Goal: Entertainment & Leisure: Consume media (video, audio)

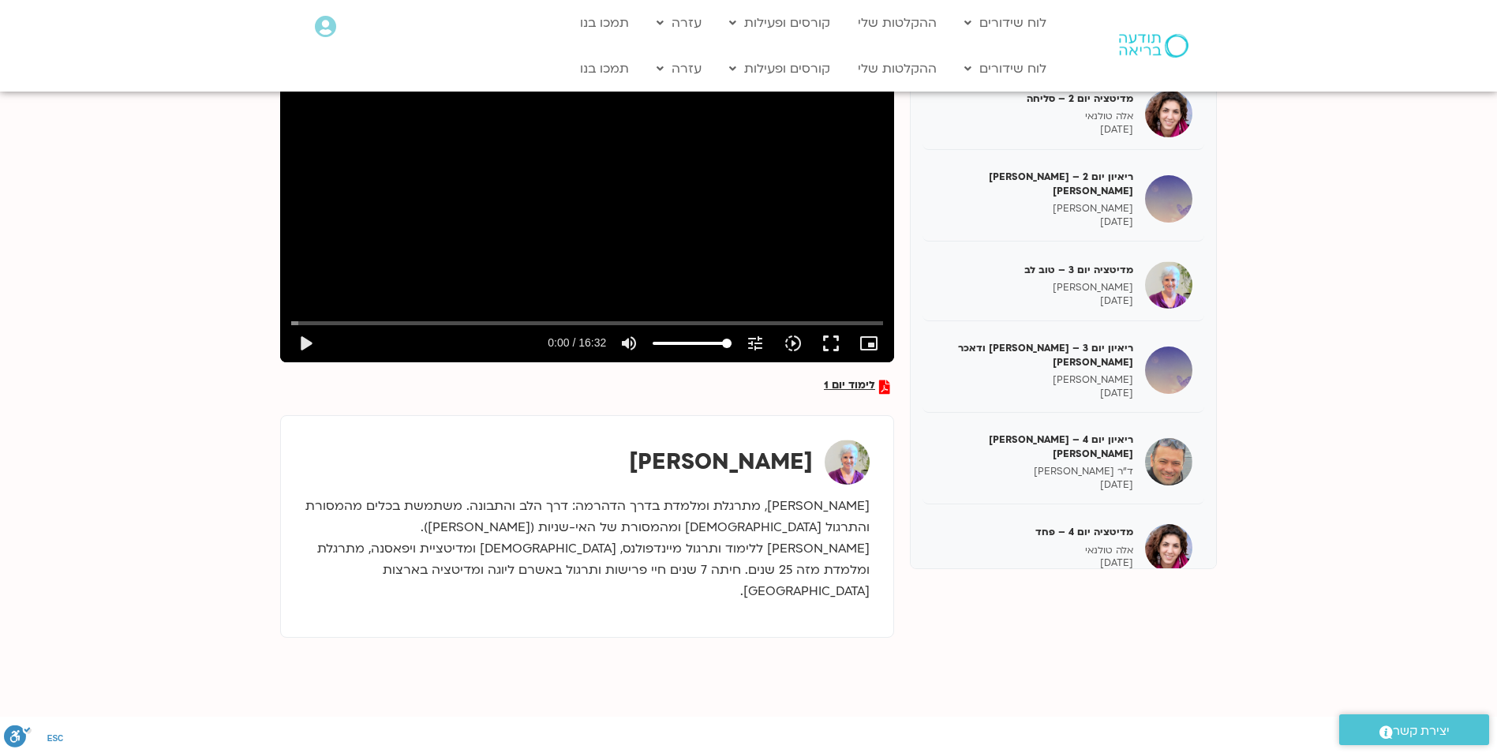
scroll to position [237, 0]
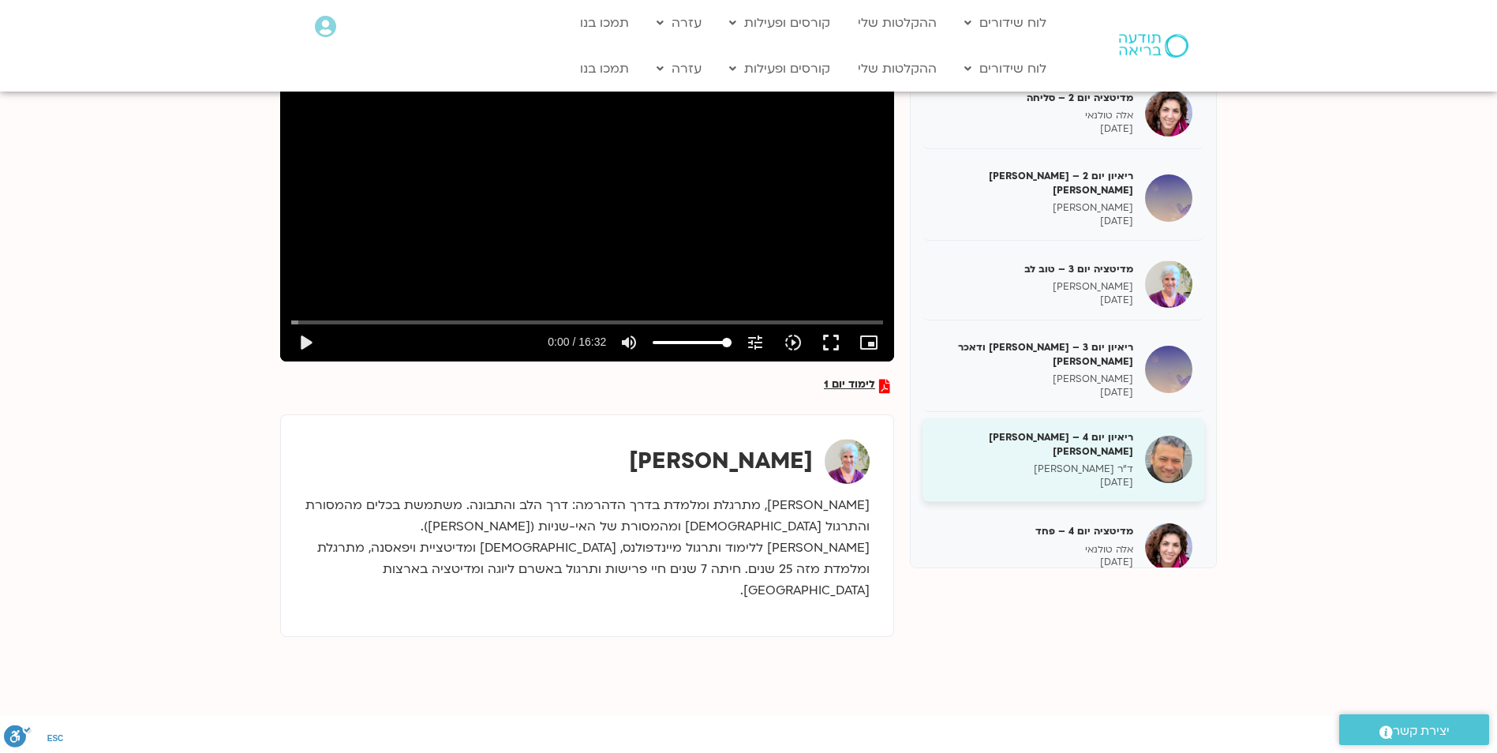
click at [1094, 430] on h5 "ריאיון יום 4 – [PERSON_NAME] [PERSON_NAME]" at bounding box center [1033, 444] width 199 height 28
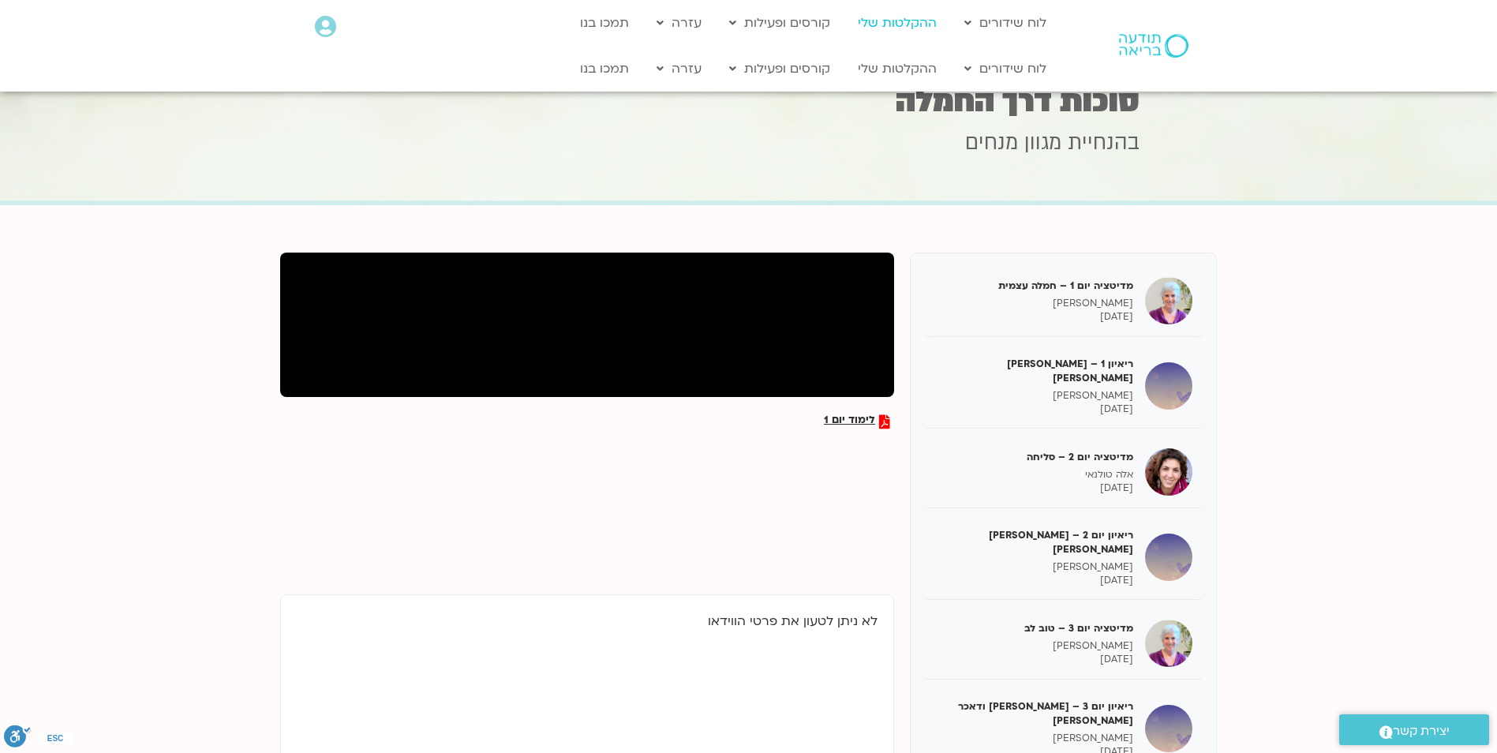
click at [900, 15] on link "ההקלטות שלי" at bounding box center [897, 23] width 95 height 30
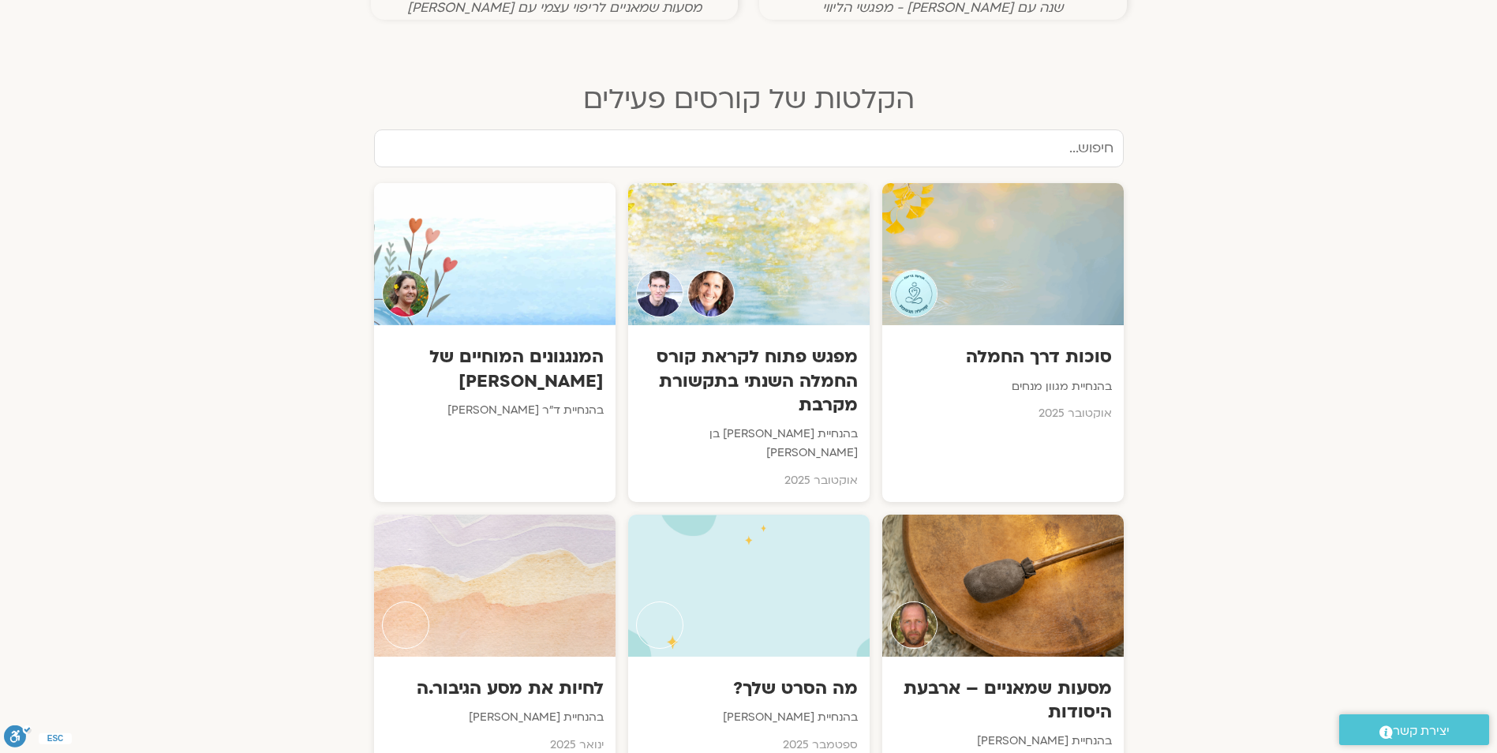
scroll to position [710, 0]
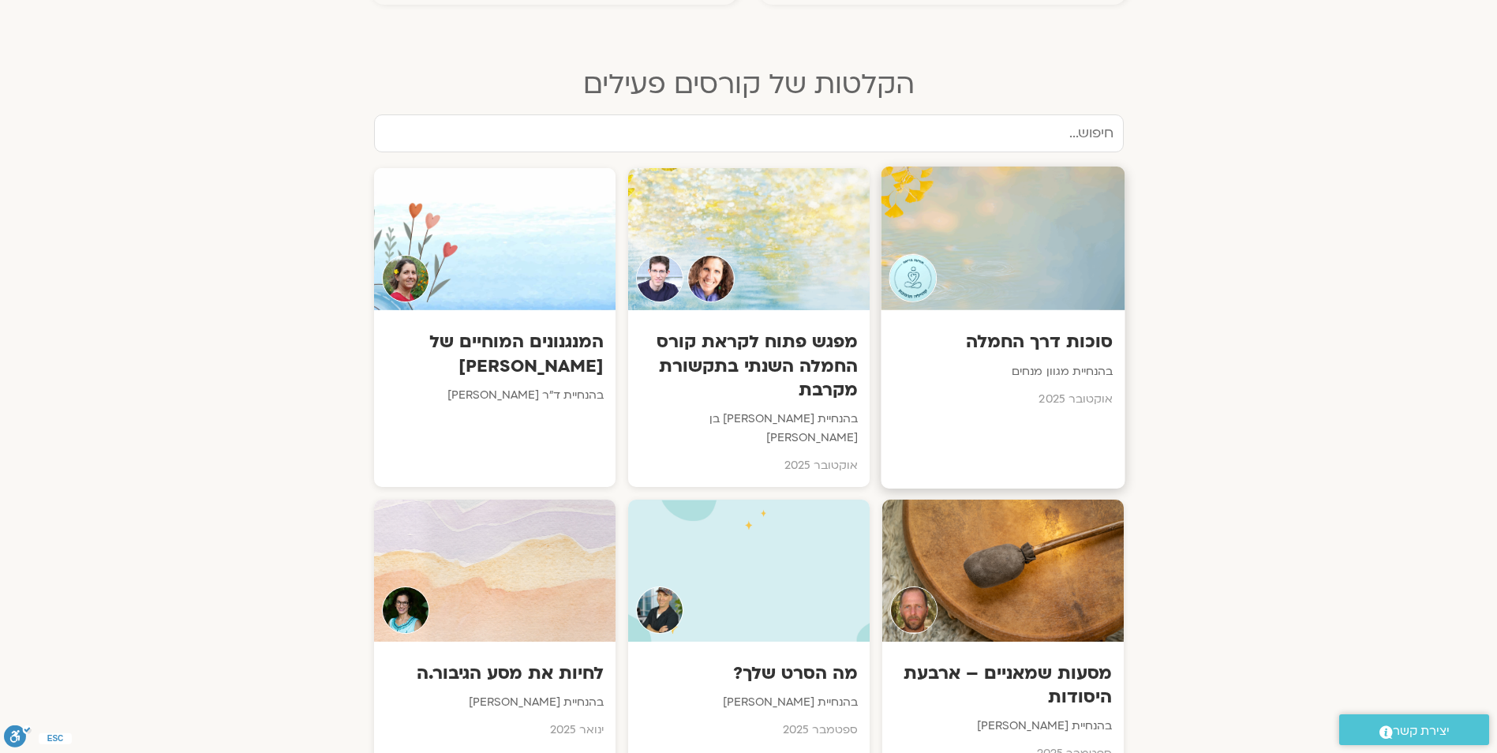
click at [1038, 338] on h3 "סוכות דרך החמלה" at bounding box center [1002, 342] width 220 height 24
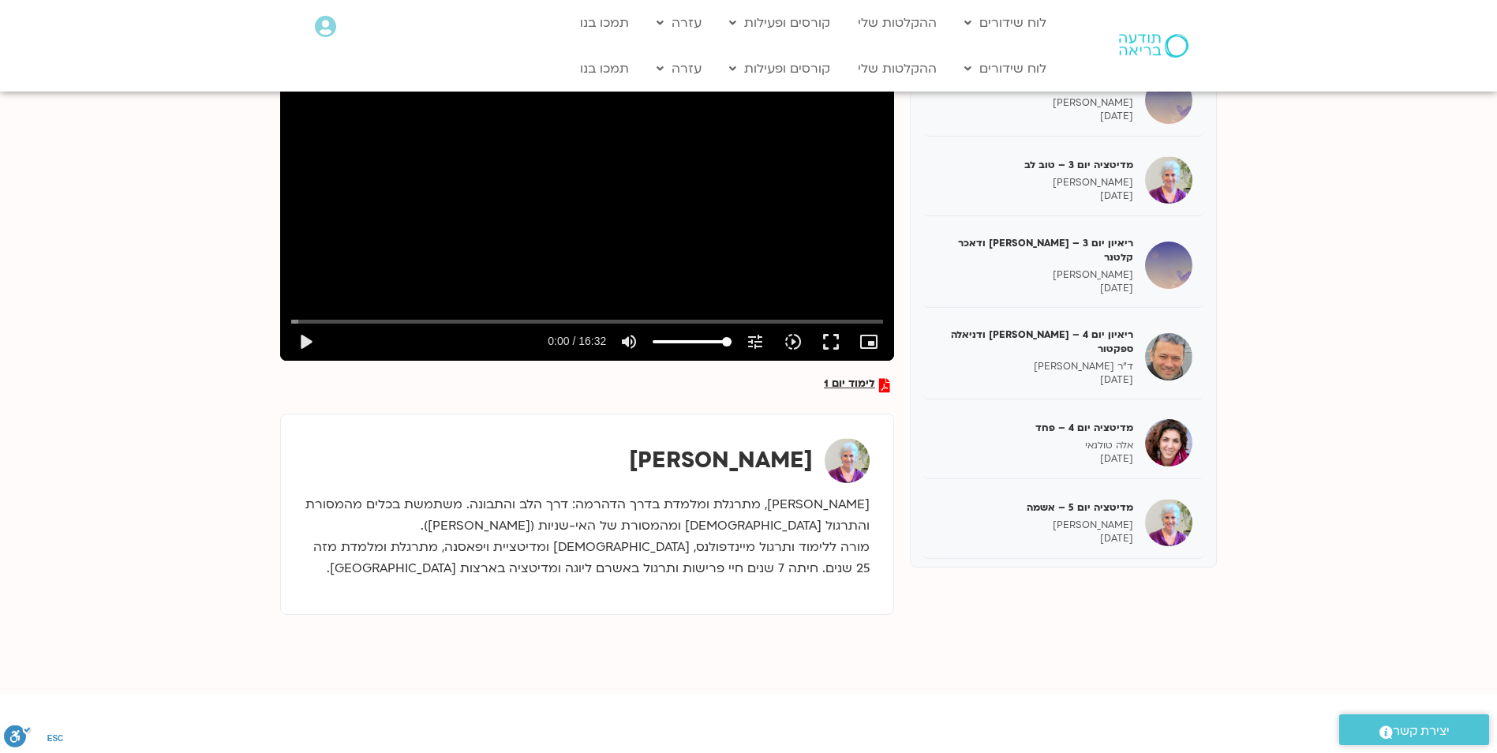
scroll to position [237, 0]
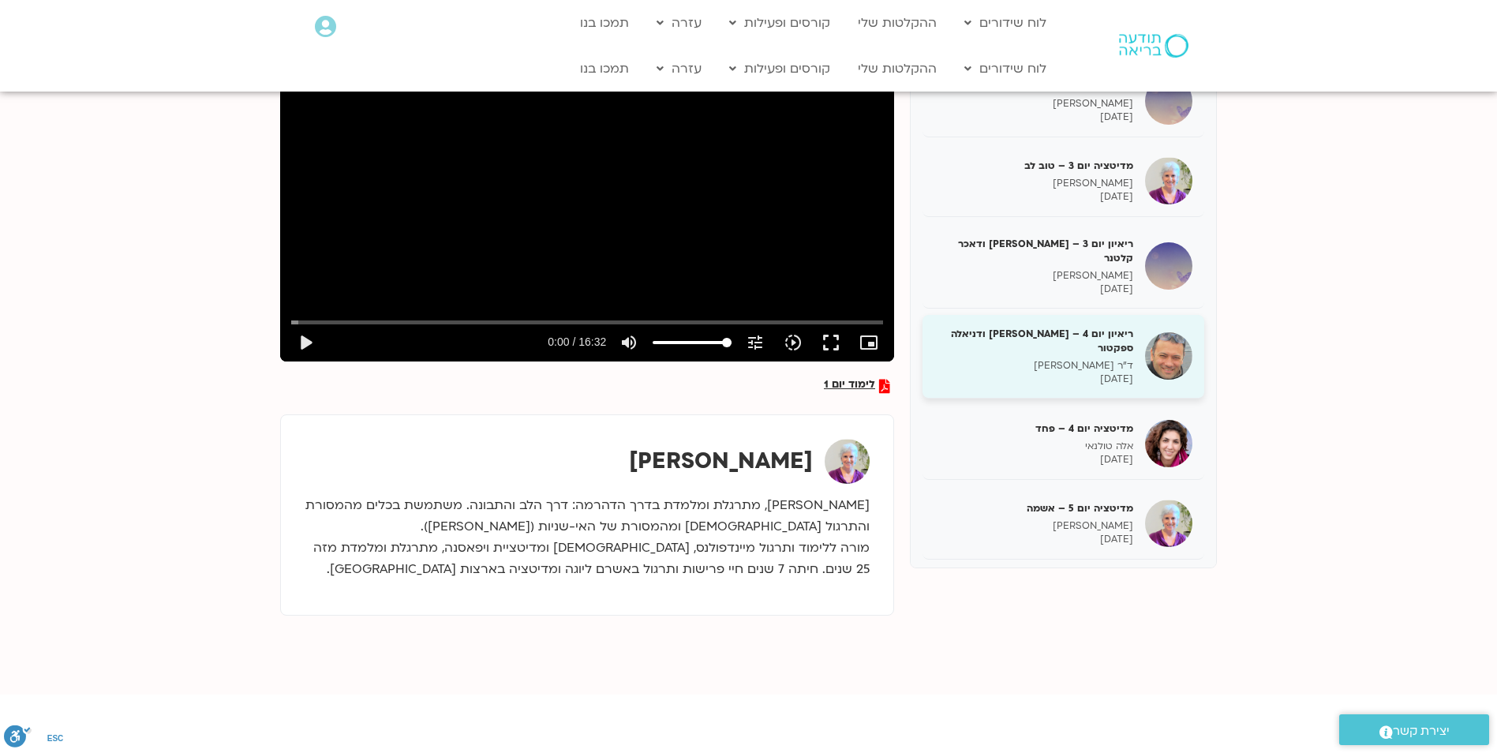
click at [1104, 338] on h5 "ריאיון יום 4 – אסף סטי אל-בר ודניאלה ספקטור" at bounding box center [1033, 341] width 199 height 28
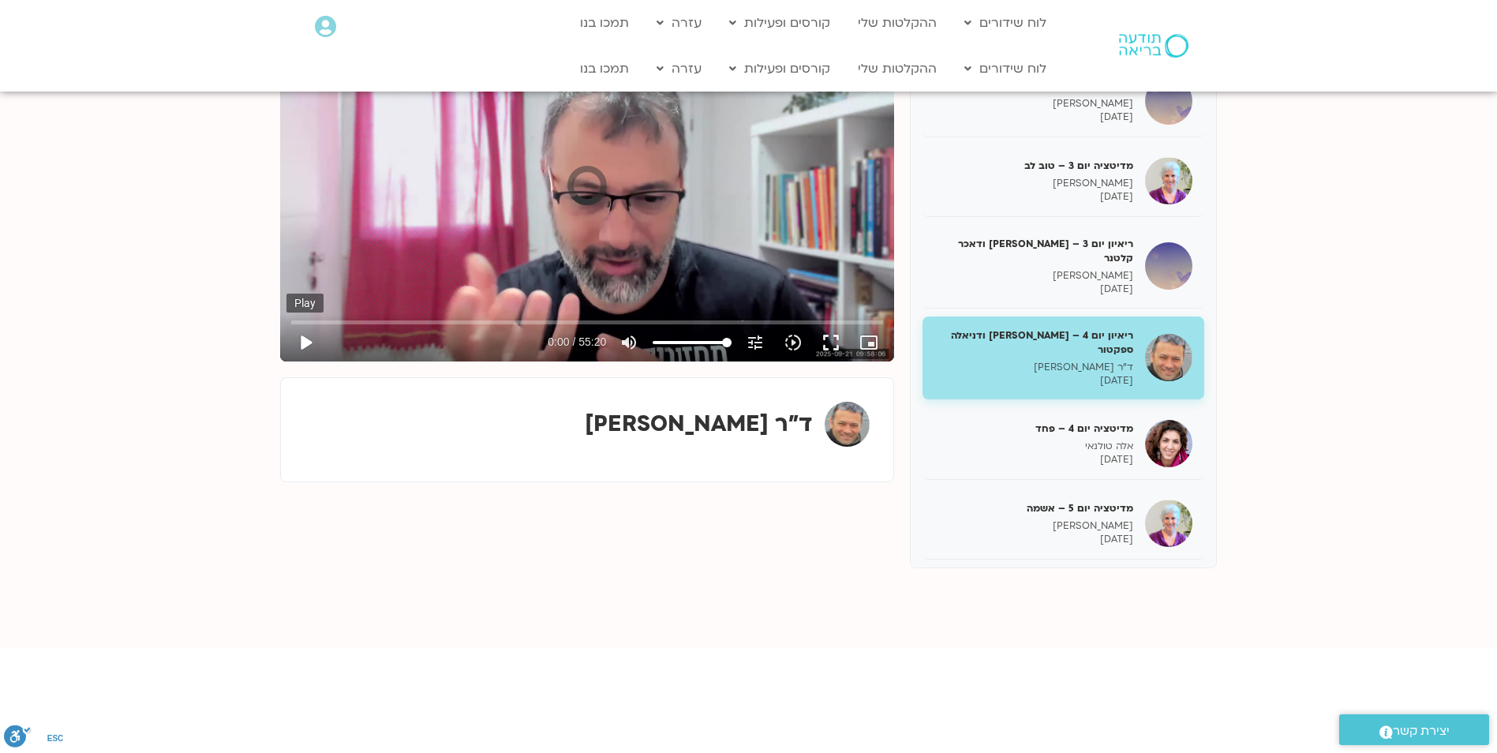
click at [302, 339] on button "play_arrow" at bounding box center [305, 343] width 38 height 38
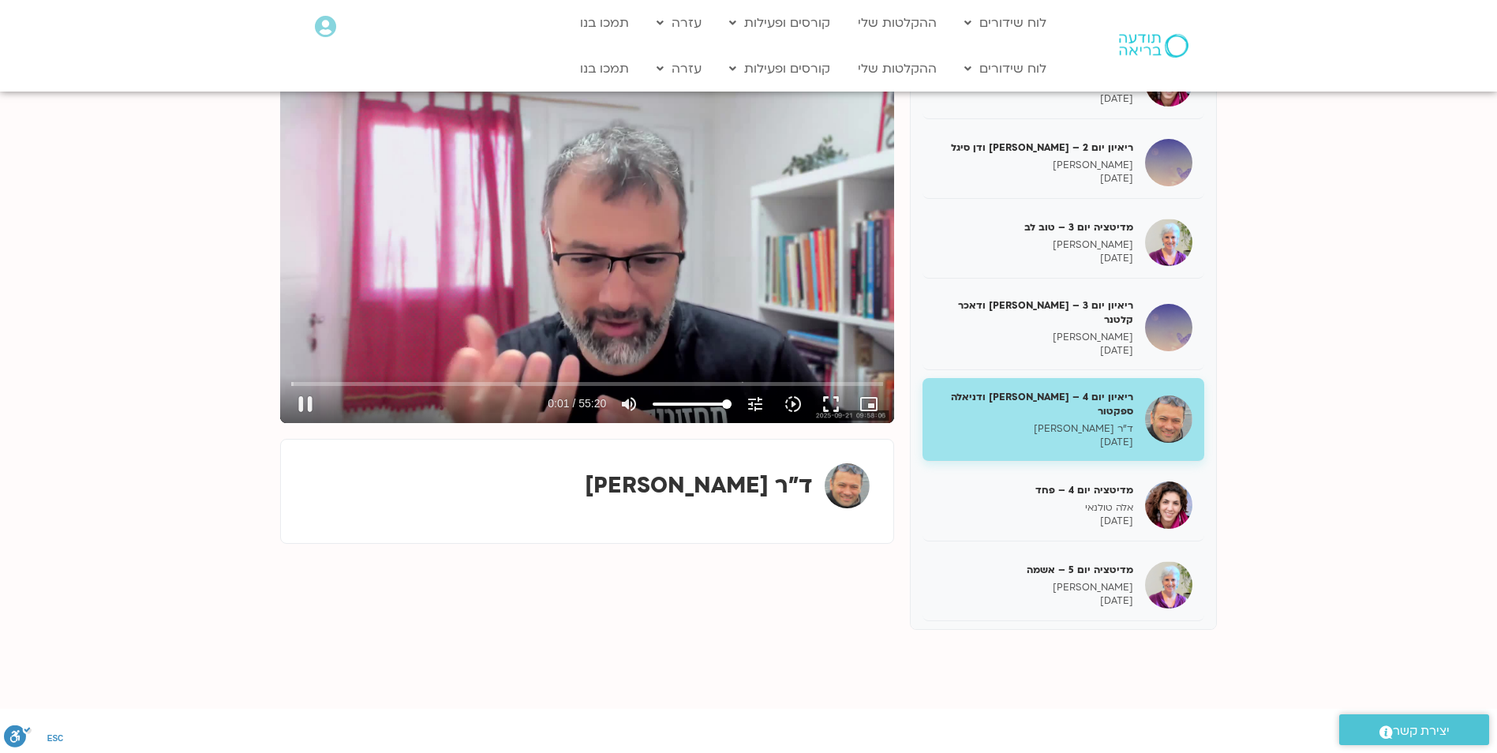
scroll to position [79, 0]
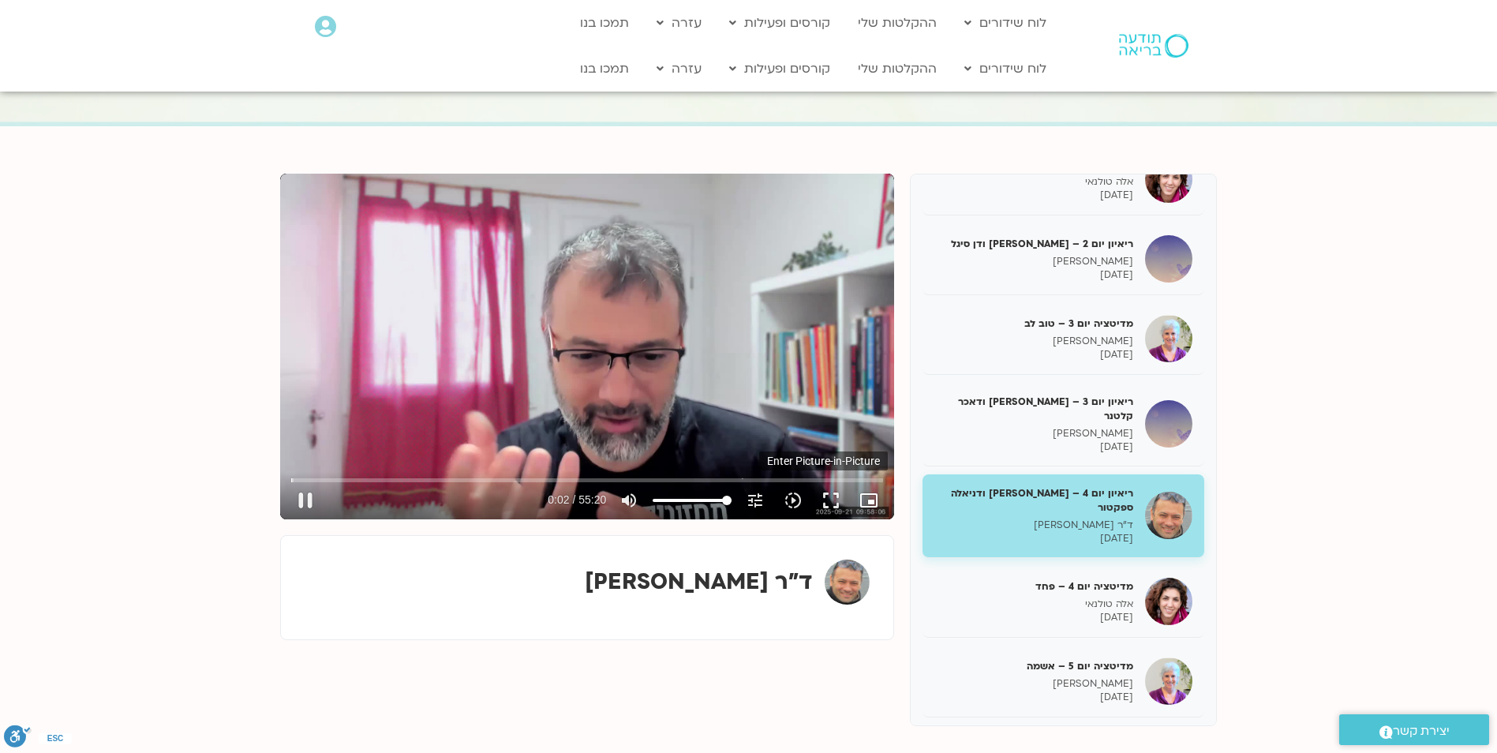
type input "2.609731"
click at [873, 500] on icon "picture_in_picture_alt" at bounding box center [868, 500] width 19 height 19
click at [825, 500] on button "fullscreen" at bounding box center [831, 500] width 38 height 38
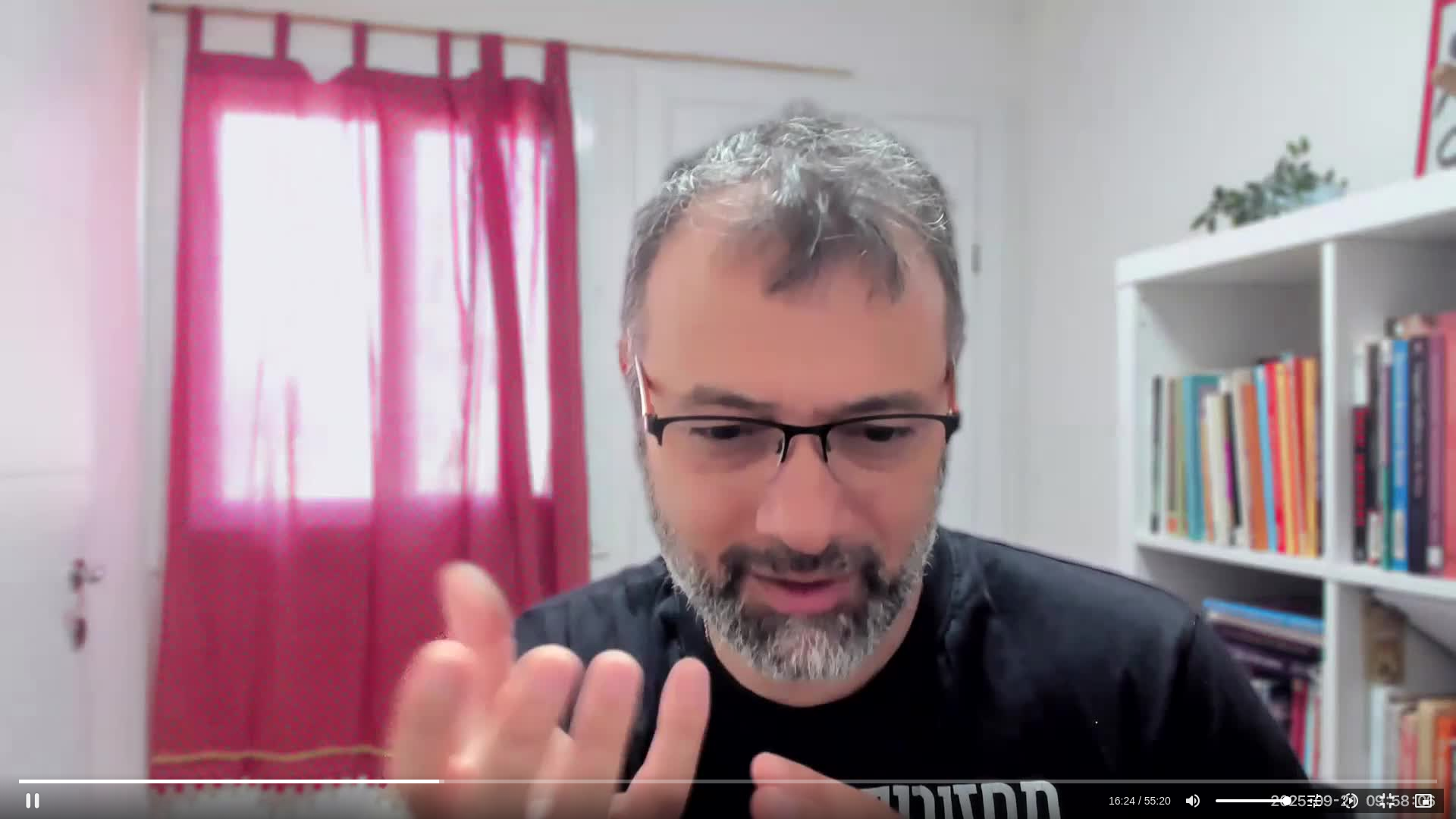
drag, startPoint x: 300, startPoint y: 7, endPoint x: 1312, endPoint y: 723, distance: 1239.7
click at [1312, 723] on div "Skip Ad 53:41 pause 16:24 / 55:20 volume_up Mute tune Resolution Auto 720p slow…" at bounding box center [728, 410] width 1456 height 819
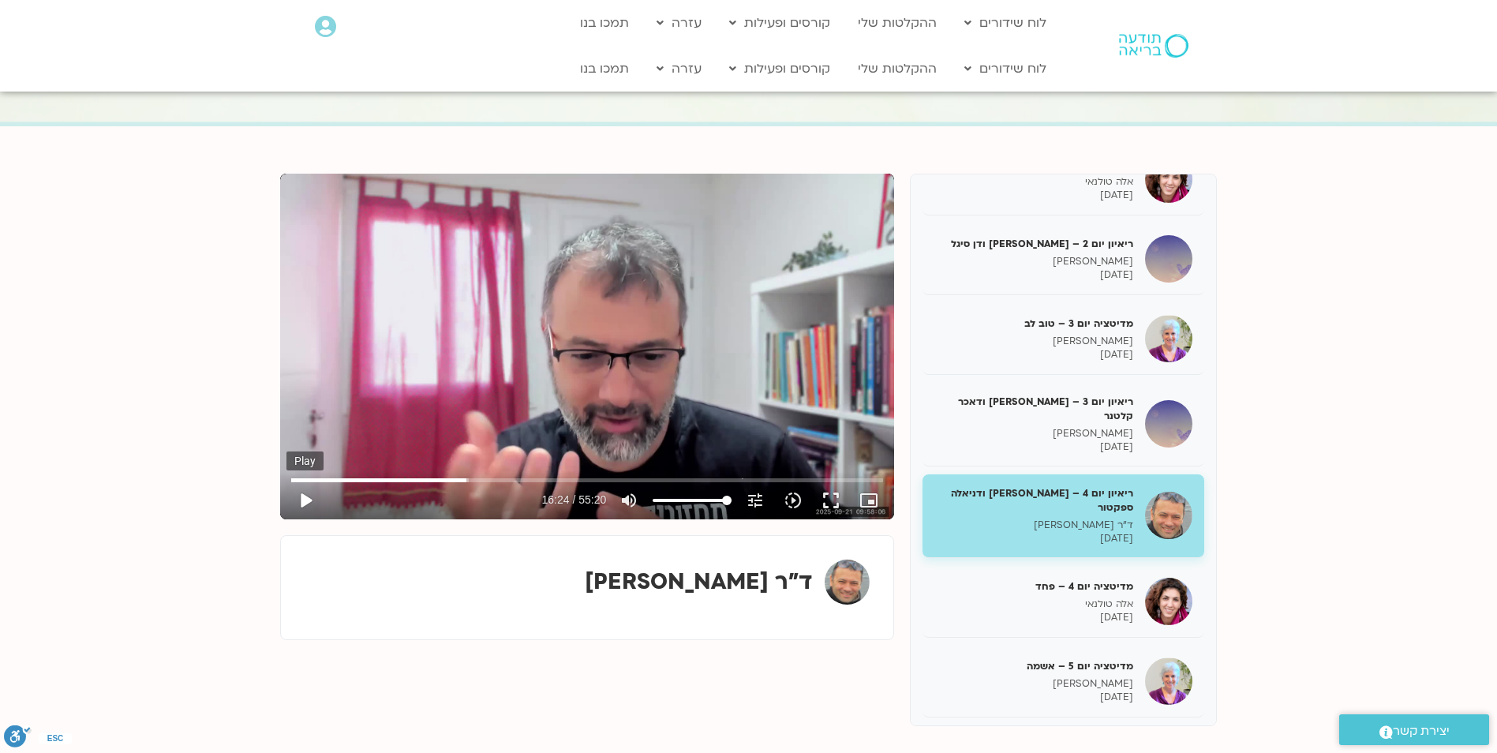
click at [309, 498] on button "play_arrow" at bounding box center [305, 500] width 38 height 38
drag, startPoint x: 726, startPoint y: 500, endPoint x: 739, endPoint y: 500, distance: 12.6
click at [732, 500] on input "Volume" at bounding box center [692, 500] width 79 height 9
click at [301, 496] on button "pause" at bounding box center [305, 500] width 38 height 38
type input "1389.179758"
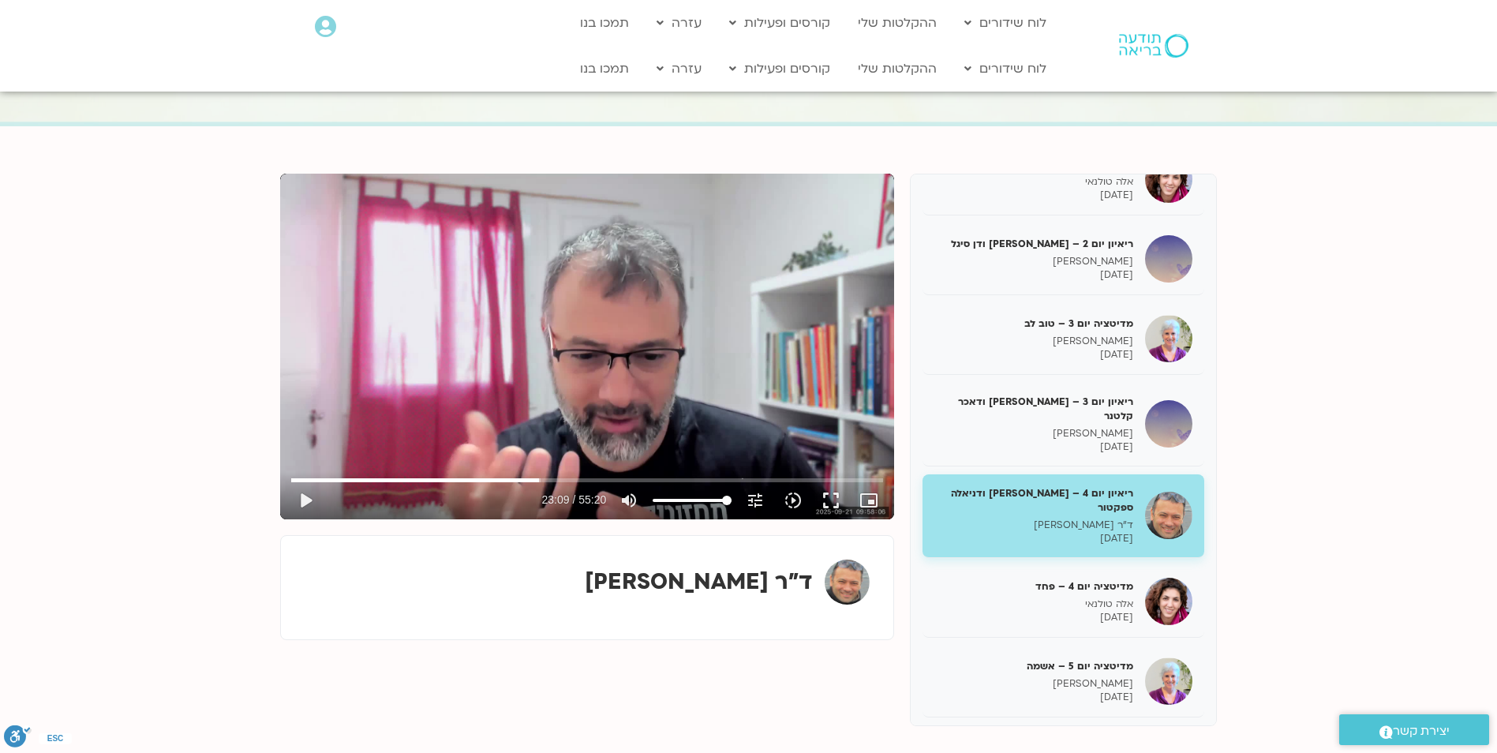
click at [286, 481] on button "play_arrow" at bounding box center [305, 500] width 38 height 38
click at [305, 499] on button "pause" at bounding box center [305, 500] width 38 height 38
click at [286, 481] on button "play_arrow" at bounding box center [305, 500] width 38 height 38
click at [297, 496] on button "pause" at bounding box center [305, 500] width 38 height 38
drag, startPoint x: 774, startPoint y: 588, endPoint x: 576, endPoint y: 583, distance: 198.1
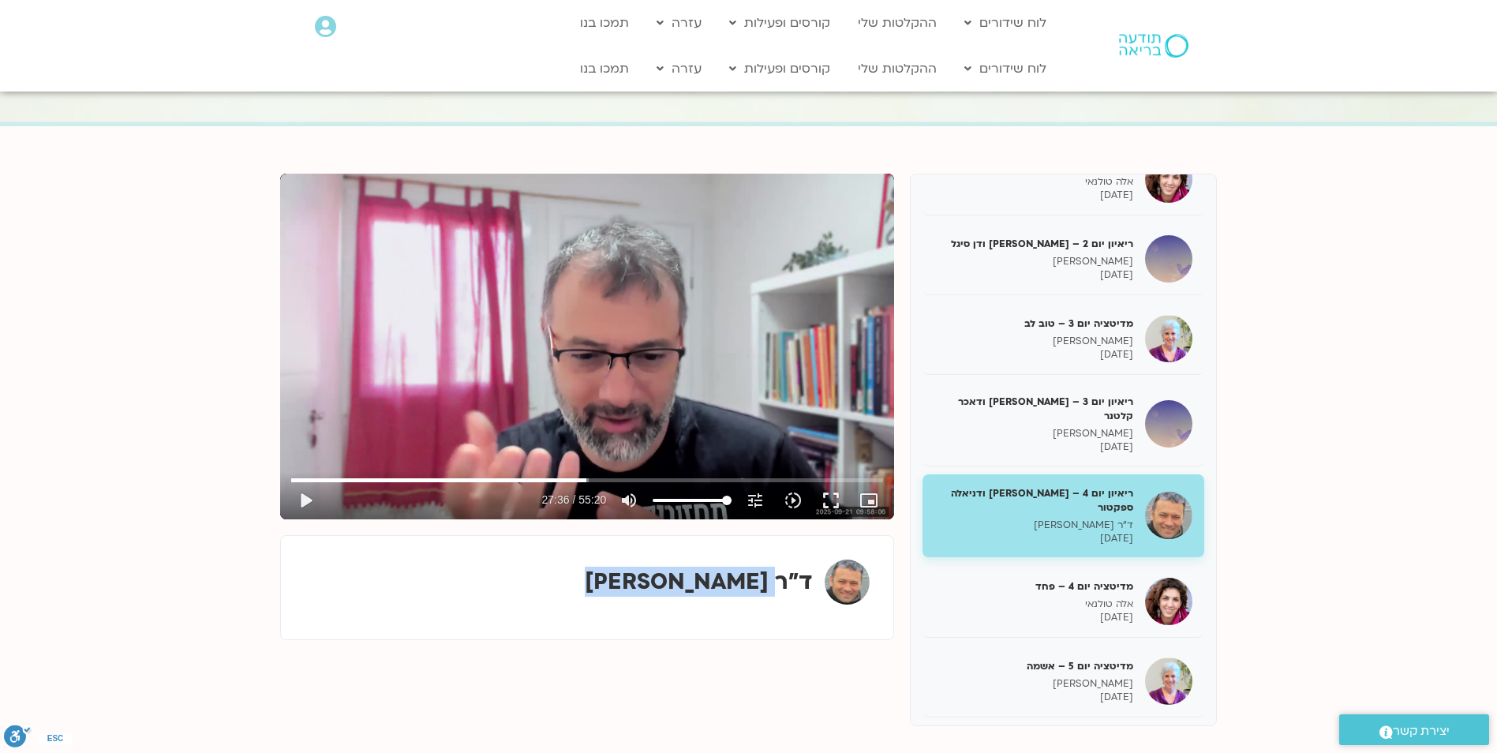
click at [576, 583] on div "ד"ר [PERSON_NAME]" at bounding box center [587, 581] width 565 height 45
drag, startPoint x: 576, startPoint y: 583, endPoint x: 676, endPoint y: 581, distance: 100.2
copy strong "אסף סטי אל בר"
click at [301, 499] on button "play_arrow" at bounding box center [305, 500] width 38 height 38
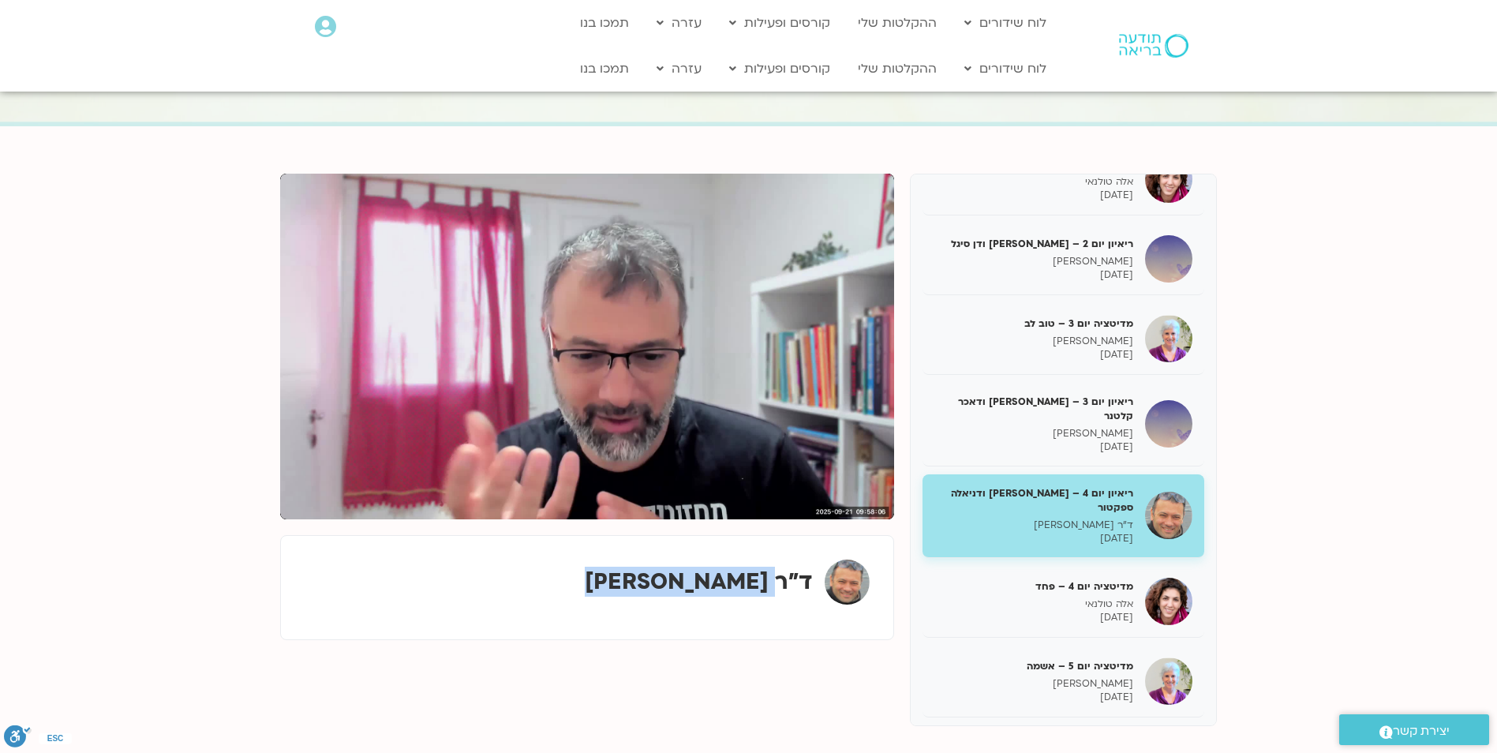
click at [286, 481] on button "pause" at bounding box center [305, 500] width 38 height 38
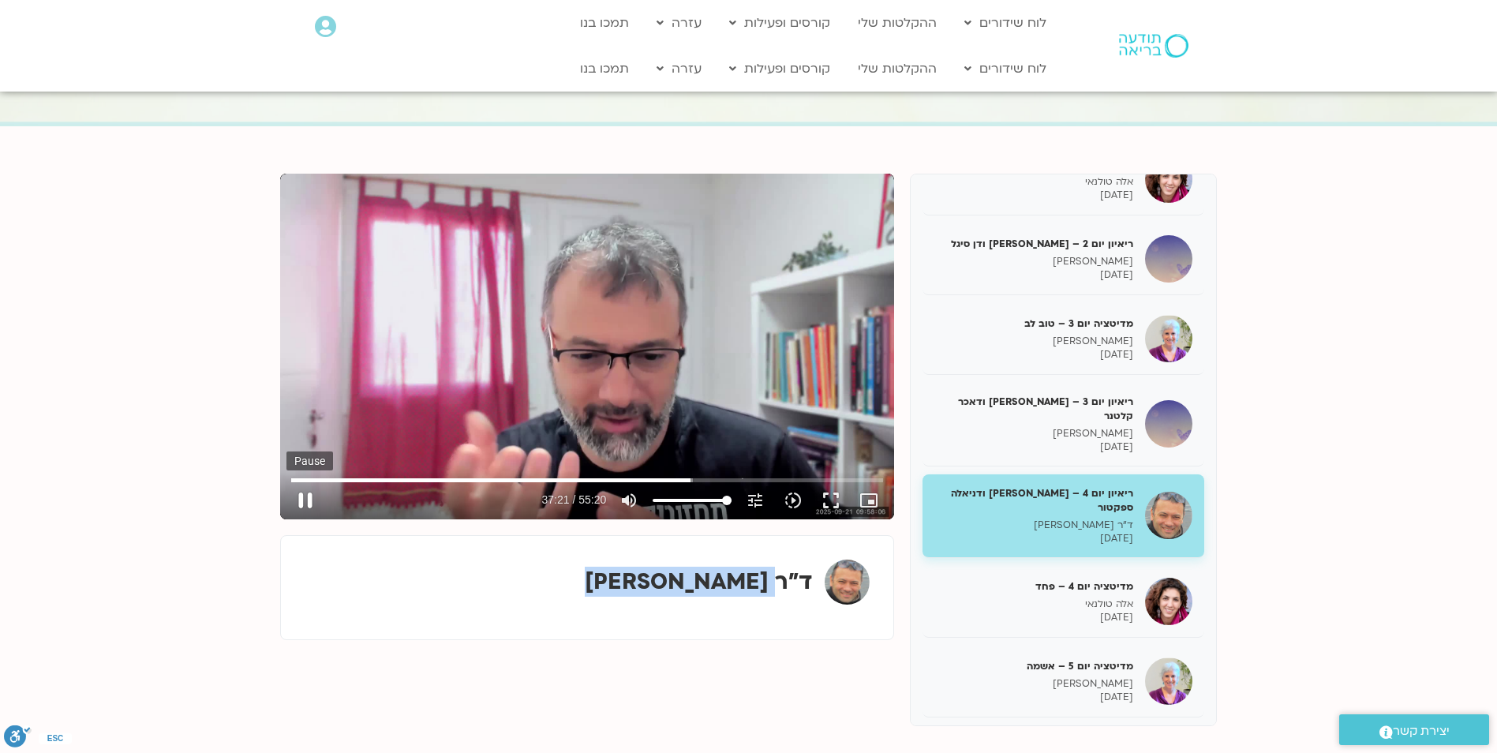
click at [306, 495] on button "pause" at bounding box center [305, 500] width 38 height 38
click at [302, 500] on button "play_arrow" at bounding box center [305, 500] width 38 height 38
click at [299, 492] on button "pause" at bounding box center [305, 500] width 38 height 38
click at [286, 481] on button "play_arrow" at bounding box center [305, 500] width 38 height 38
click at [298, 493] on button "pause" at bounding box center [305, 500] width 38 height 38
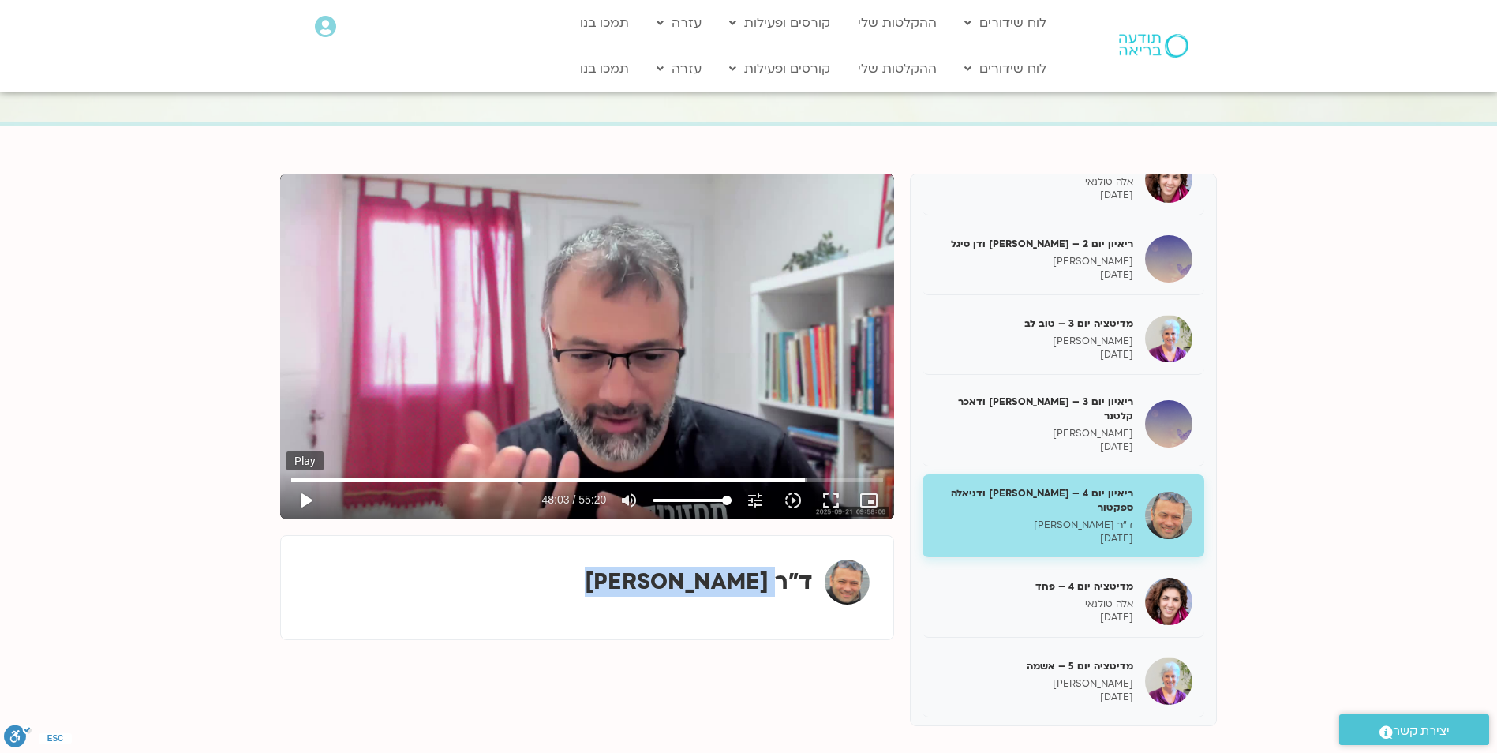
click at [301, 496] on button "play_arrow" at bounding box center [305, 500] width 38 height 38
click at [797, 481] on input "Seek" at bounding box center [587, 479] width 592 height 9
click at [784, 479] on input "Seek" at bounding box center [587, 479] width 592 height 9
click at [301, 493] on button "pause" at bounding box center [305, 500] width 38 height 38
click at [297, 497] on button "play_arrow" at bounding box center [305, 500] width 38 height 38
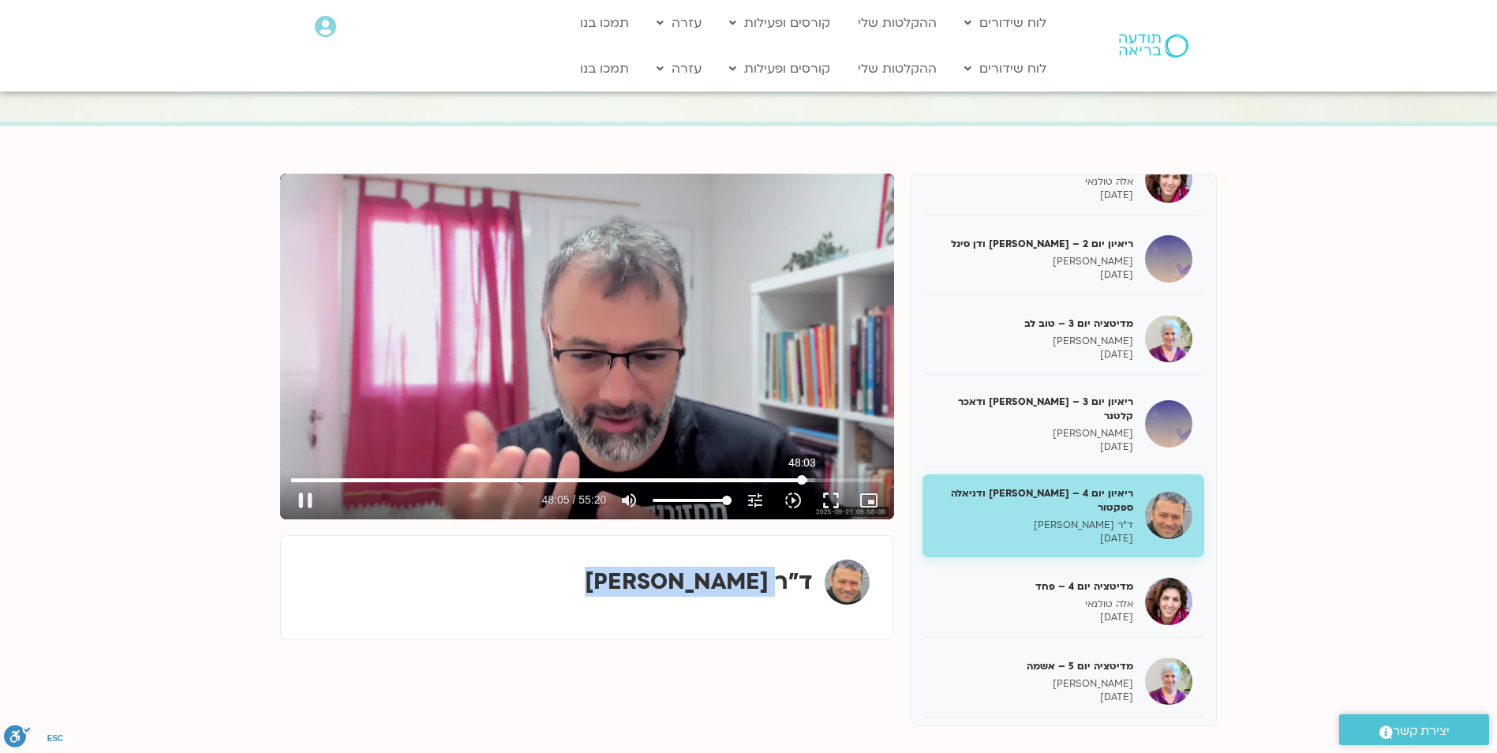
click at [802, 480] on input "Seek" at bounding box center [587, 479] width 592 height 9
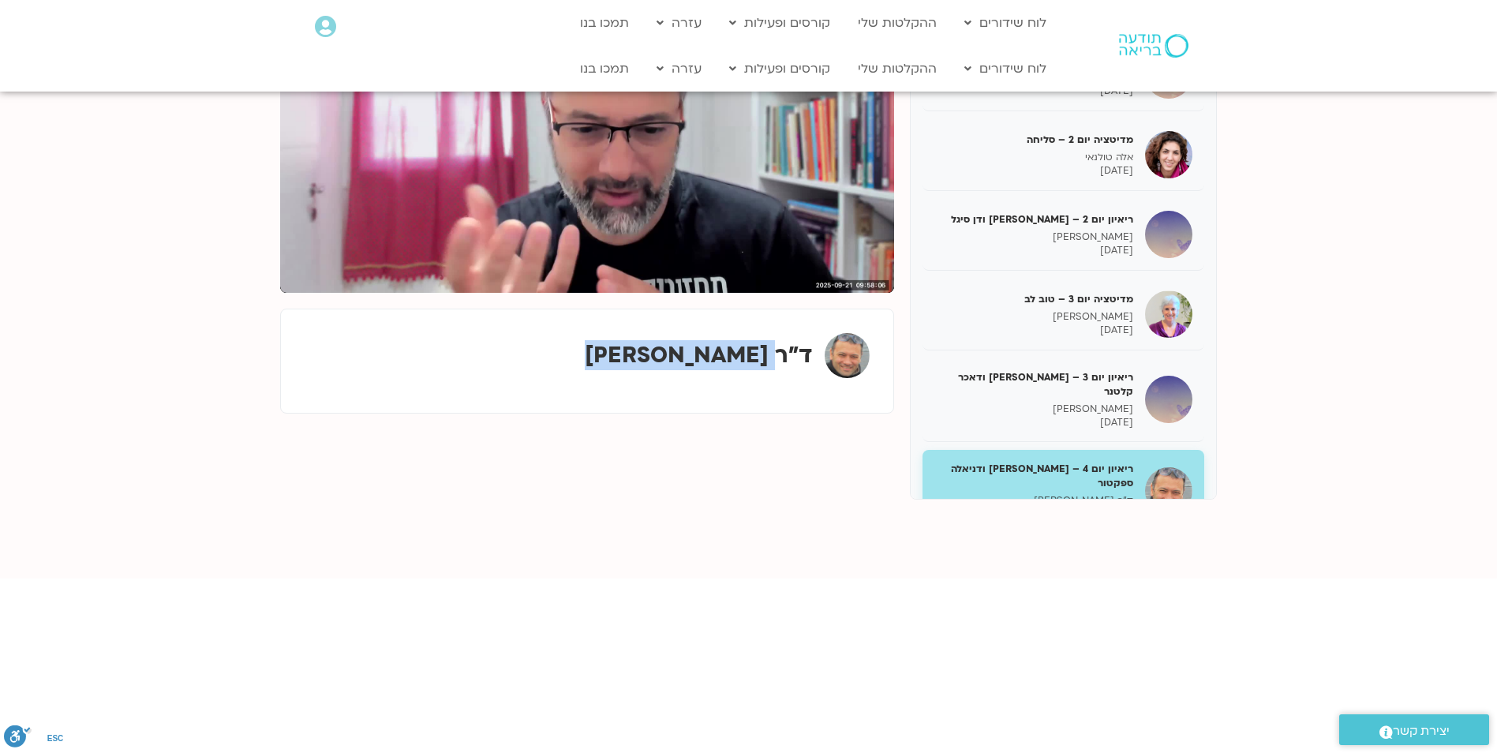
scroll to position [0, 0]
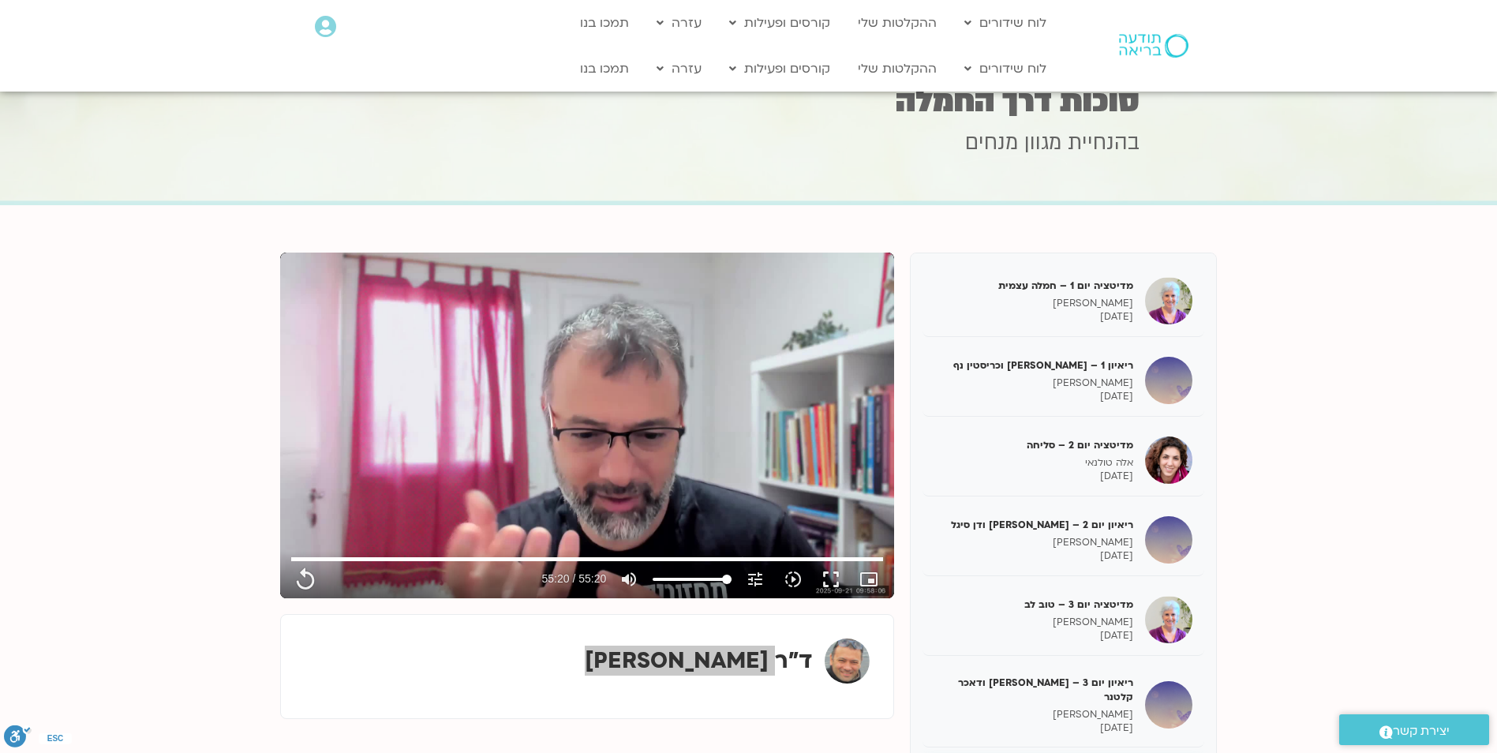
type input "3320.68"
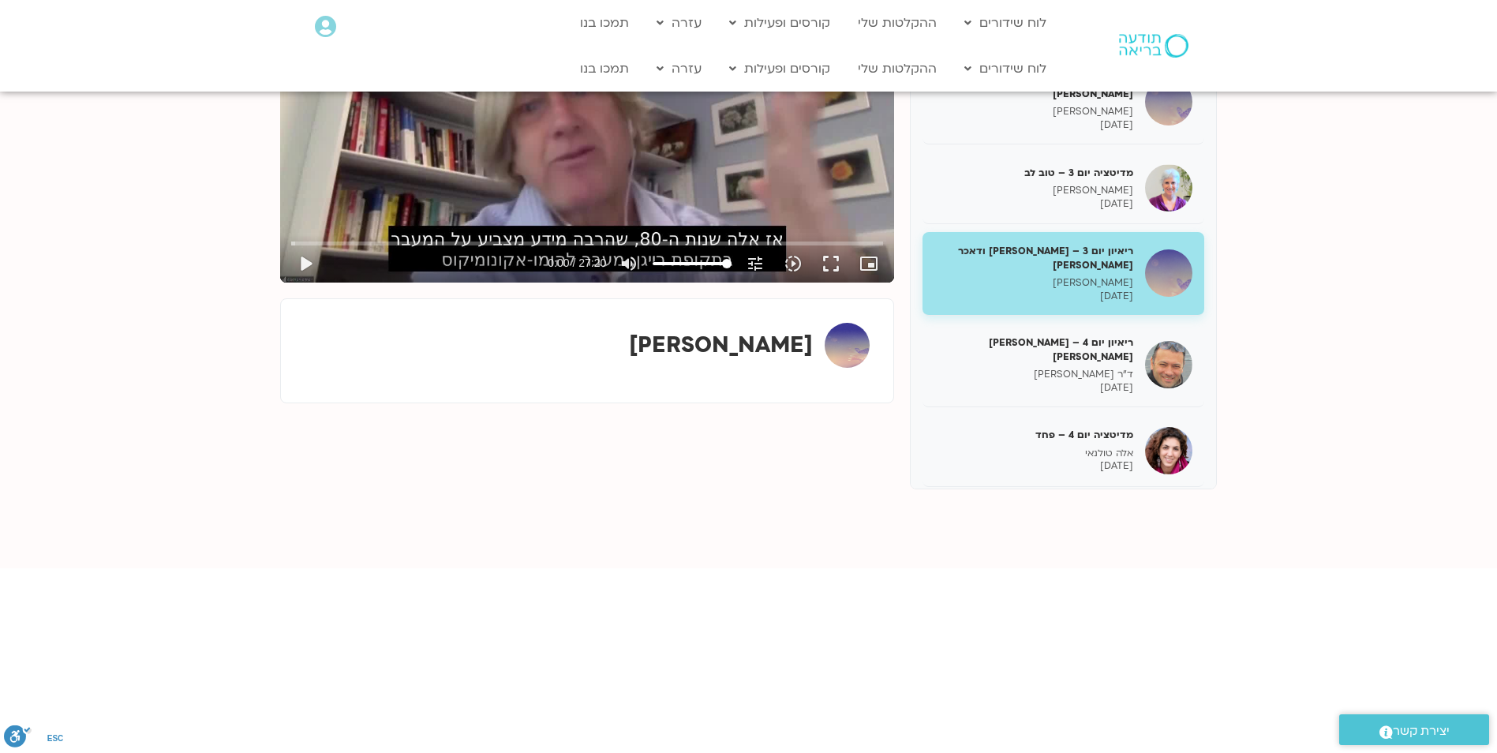
scroll to position [170, 0]
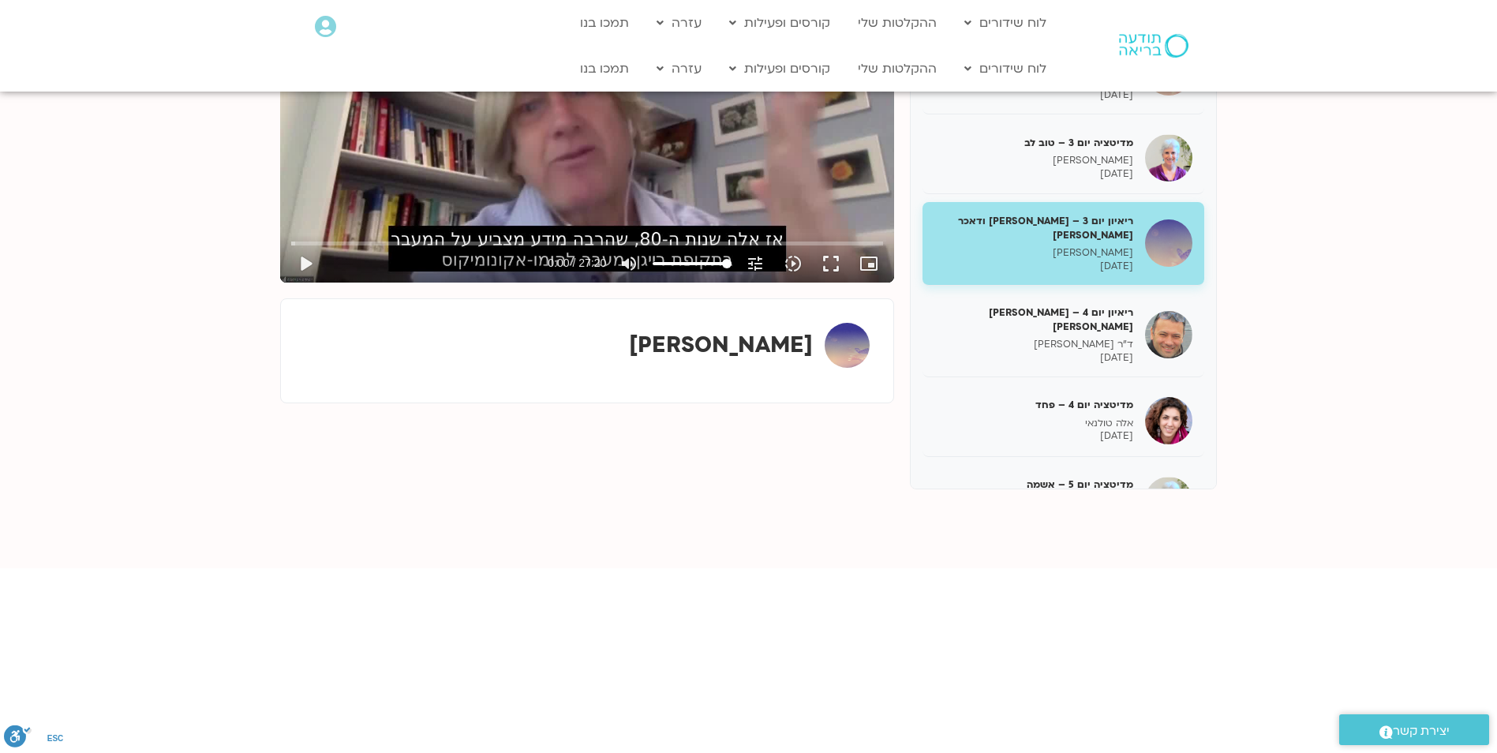
drag, startPoint x: 927, startPoint y: 447, endPoint x: 942, endPoint y: 550, distance: 103.7
click at [942, 550] on section "מדיטציה יום 1 – חמלה עצמית [PERSON_NAME] בר קמה [DATE] ריאיון 1 – [PERSON_NAME]…" at bounding box center [748, 229] width 1497 height 679
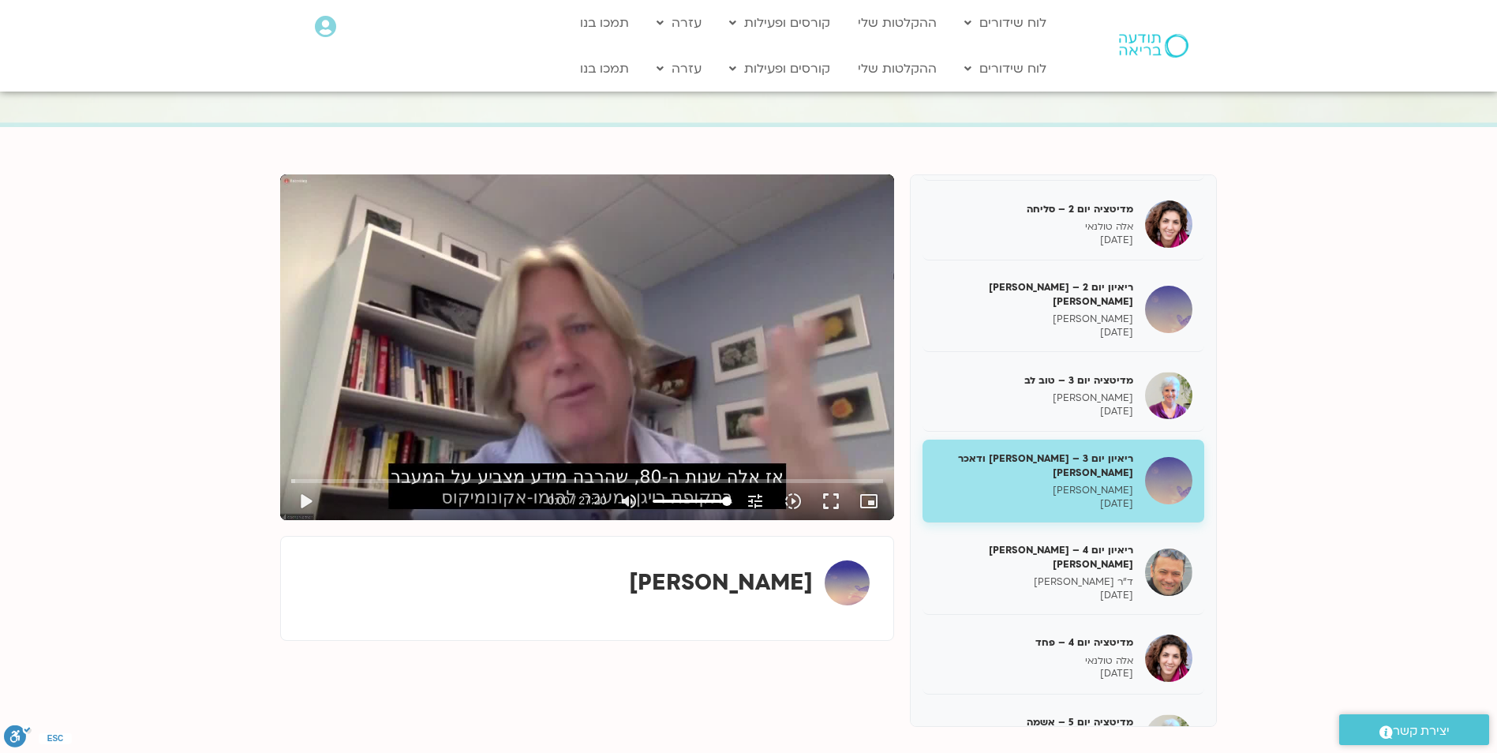
scroll to position [79, 0]
click at [309, 500] on button "play_arrow" at bounding box center [305, 500] width 38 height 38
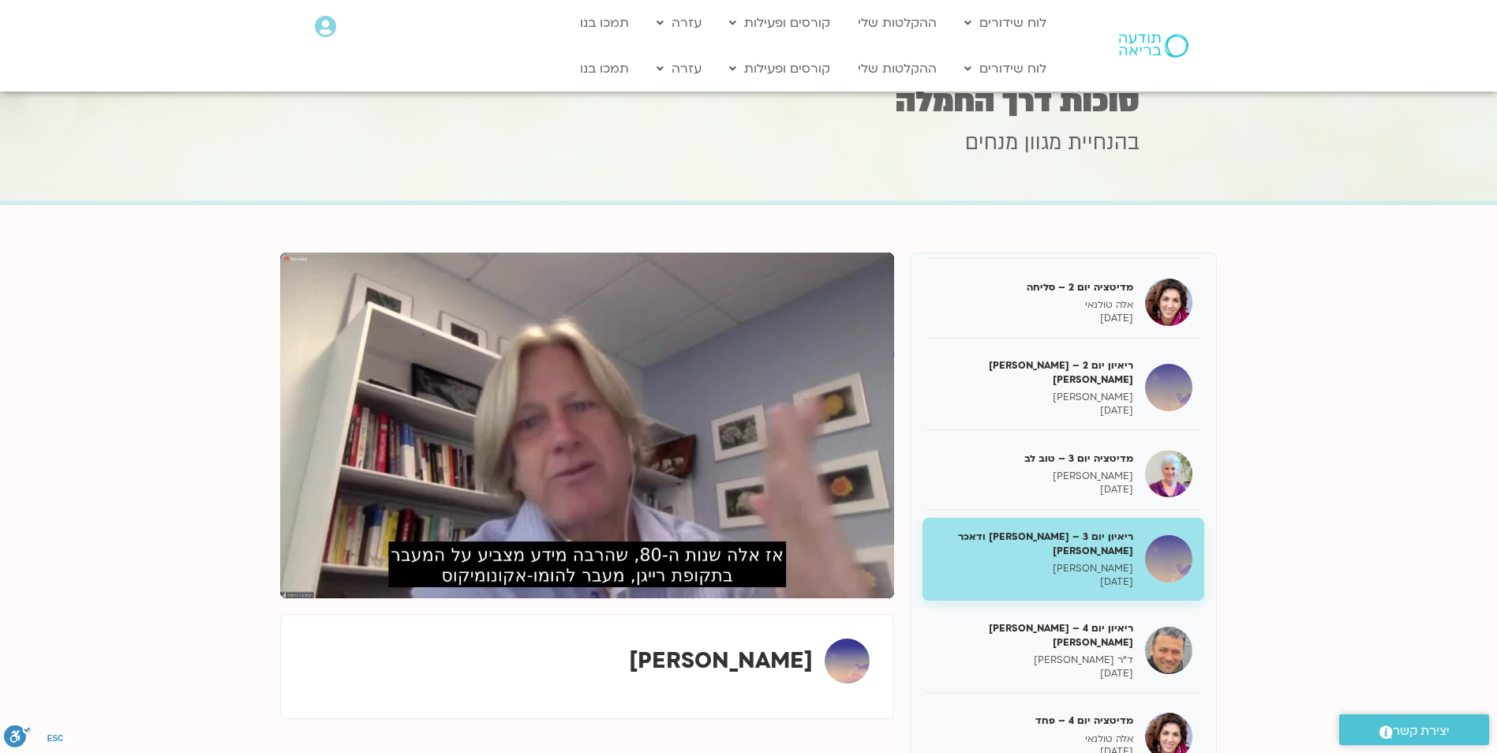
scroll to position [0, 0]
type input "3.599644"
click at [286, 560] on button "pause" at bounding box center [305, 579] width 38 height 38
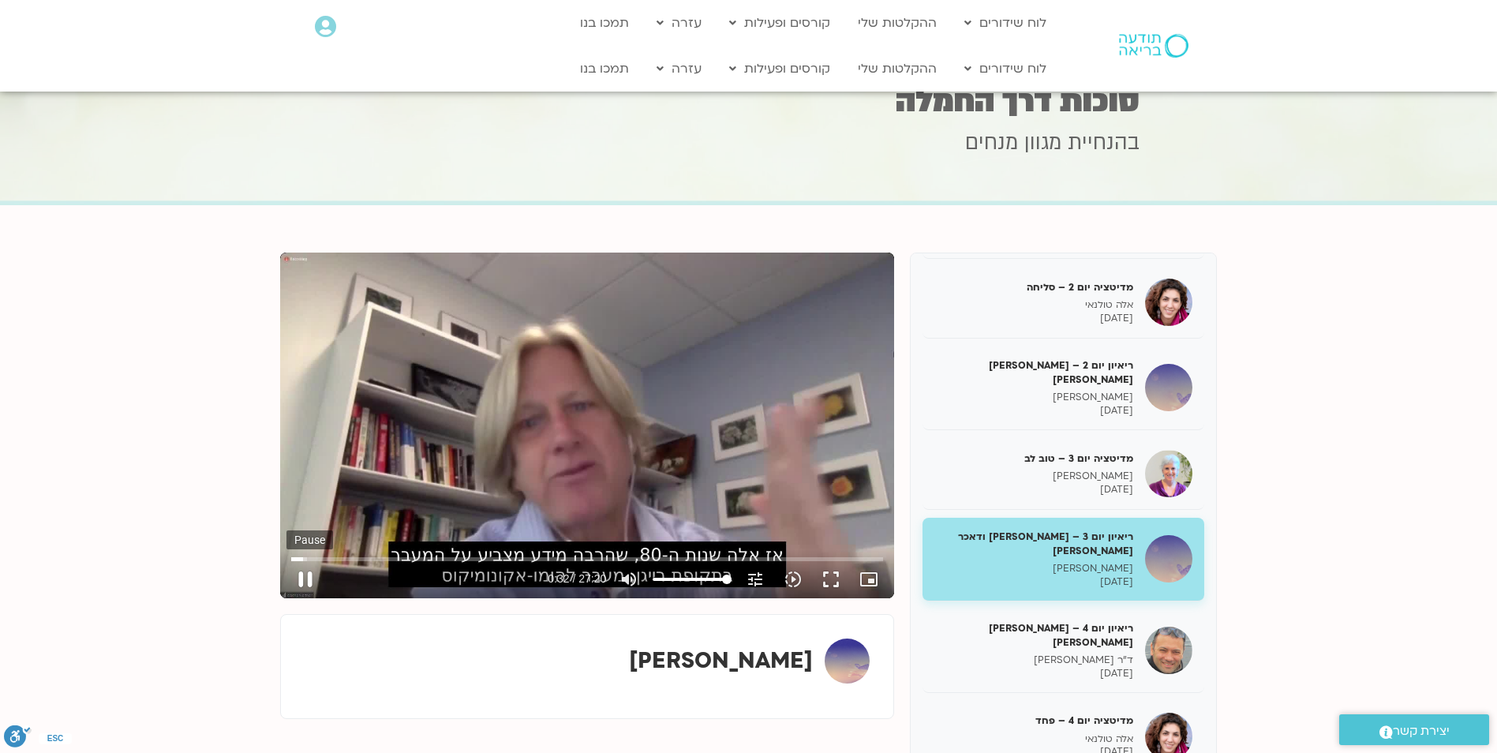
click at [305, 568] on button "pause" at bounding box center [305, 579] width 38 height 38
type input "32.453395"
